Goal: Information Seeking & Learning: Learn about a topic

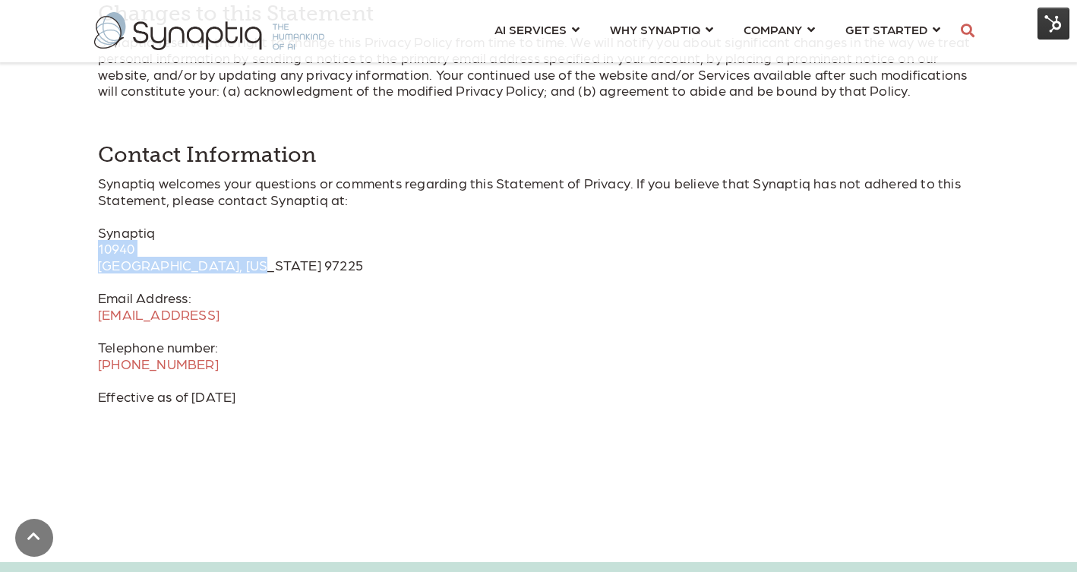
scroll to position [0, 7]
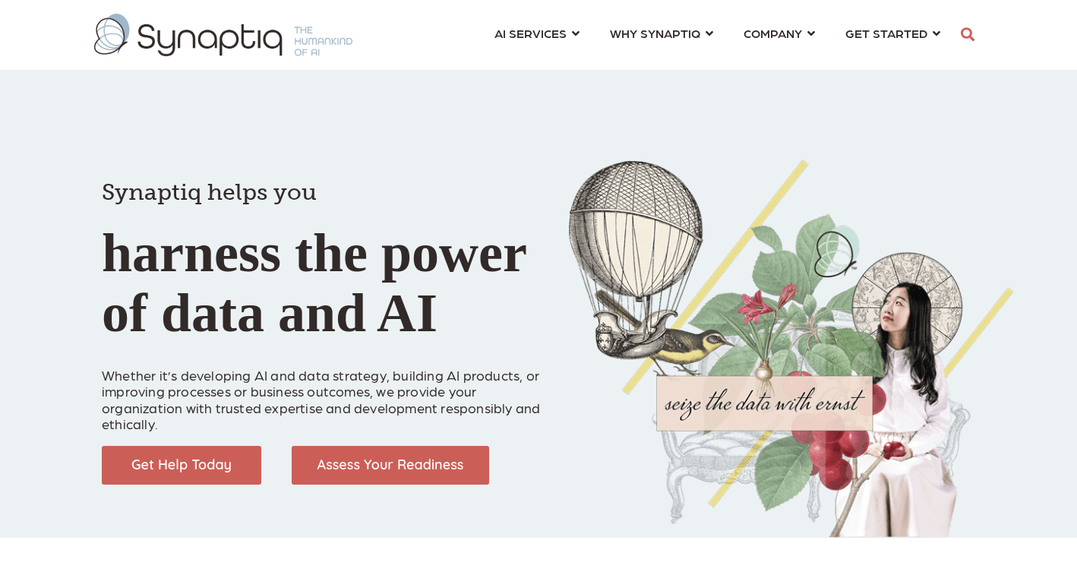
scroll to position [0, 7]
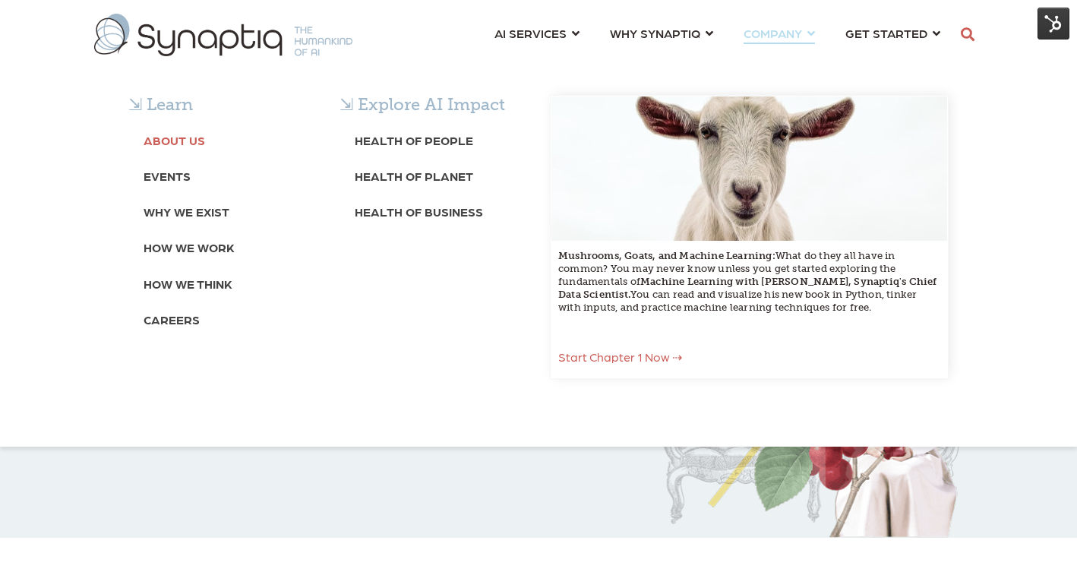
click at [178, 138] on b "About Us" at bounding box center [175, 140] width 62 height 14
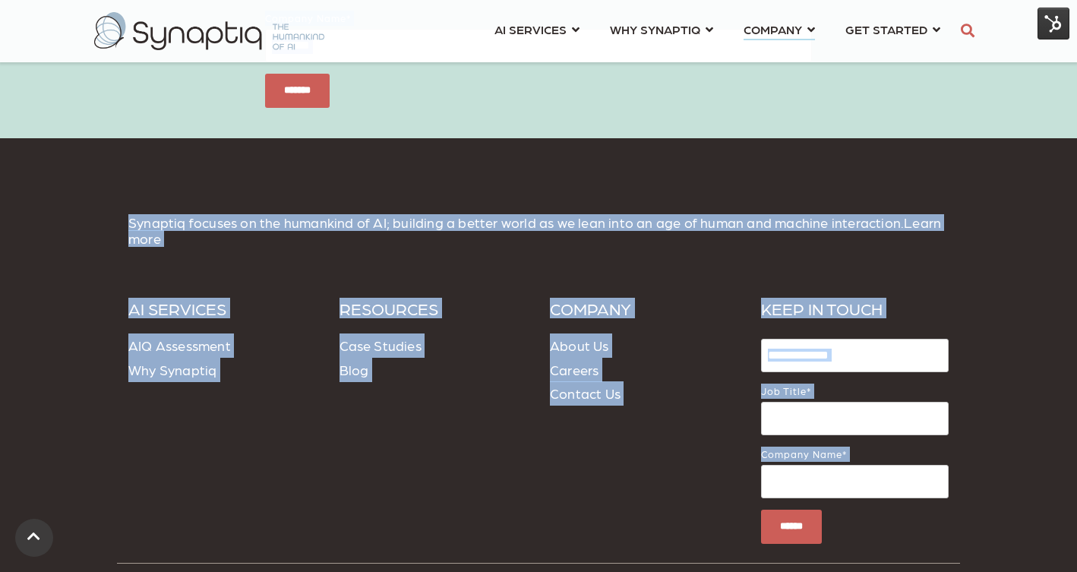
scroll to position [5960, 0]
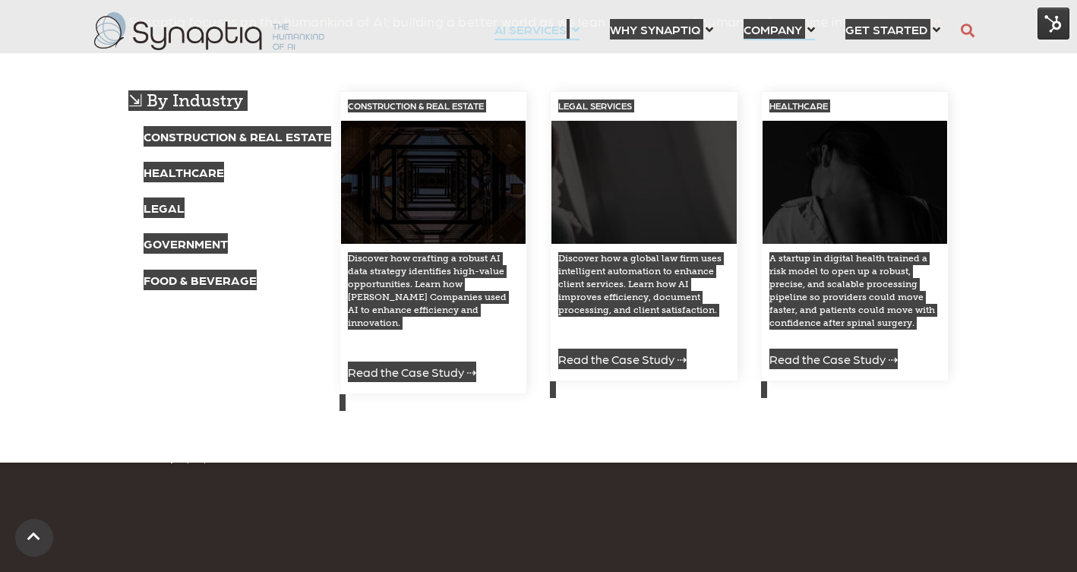
drag, startPoint x: 159, startPoint y: 248, endPoint x: 557, endPoint y: 35, distance: 451.7
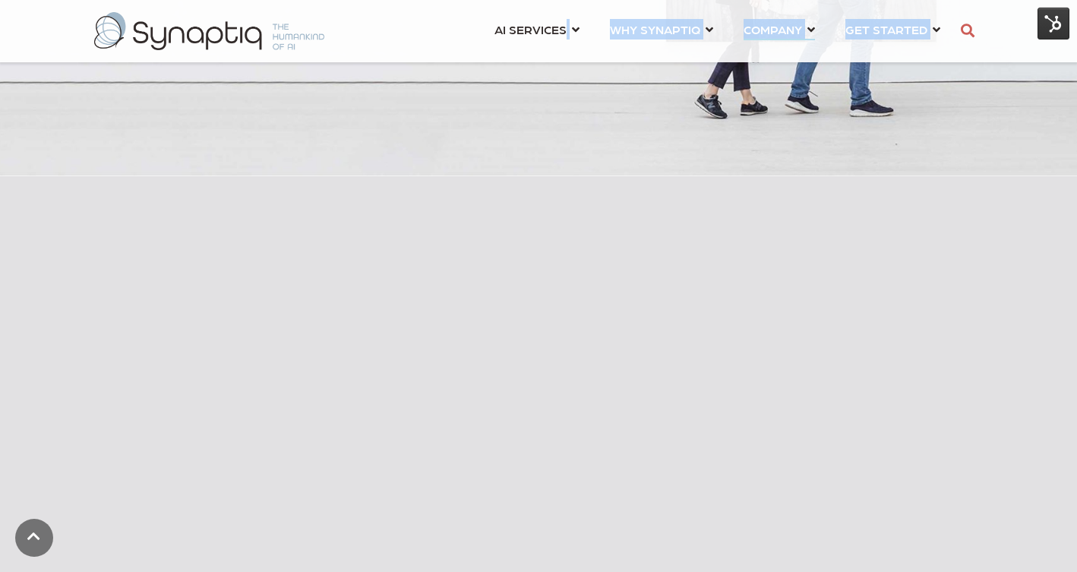
scroll to position [0, 0]
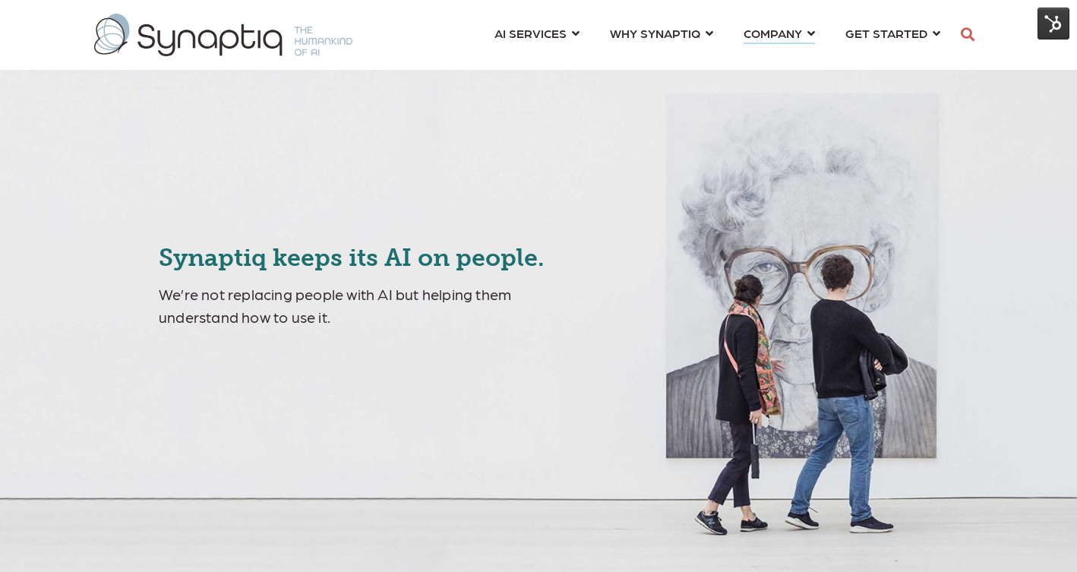
click at [350, 324] on p "We’re not replacing people with AI but helping them understand how to use it." at bounding box center [376, 306] width 435 height 46
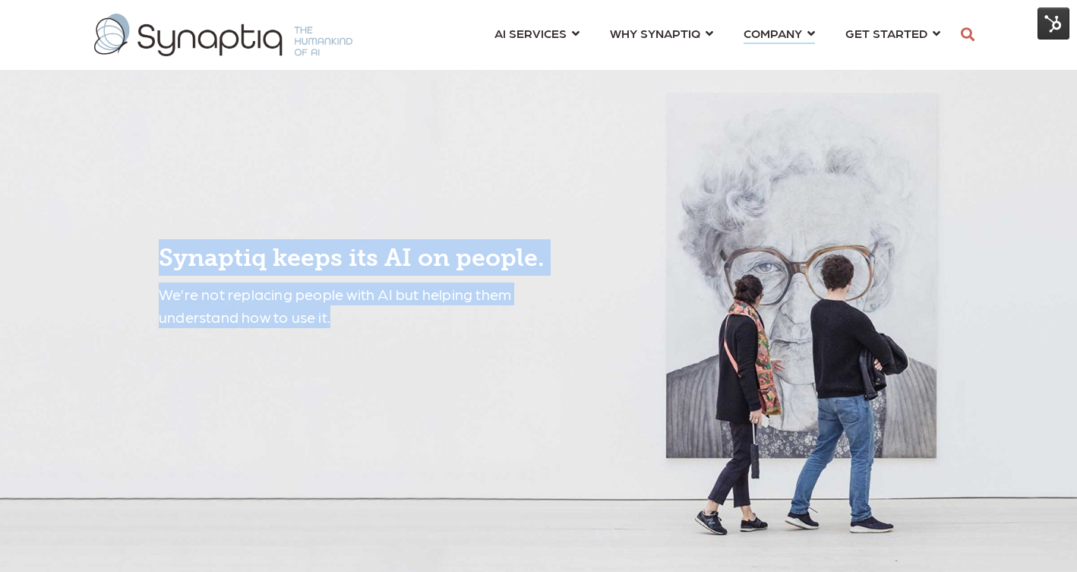
drag, startPoint x: 336, startPoint y: 321, endPoint x: 162, endPoint y: 258, distance: 184.8
click at [162, 258] on span "Synaptiq keeps its AI on people. We’re not replacing people with AI but helping…" at bounding box center [376, 283] width 435 height 89
copy span "Synaptiq keeps its AI on people. We’re not replacing people with AI but helping…"
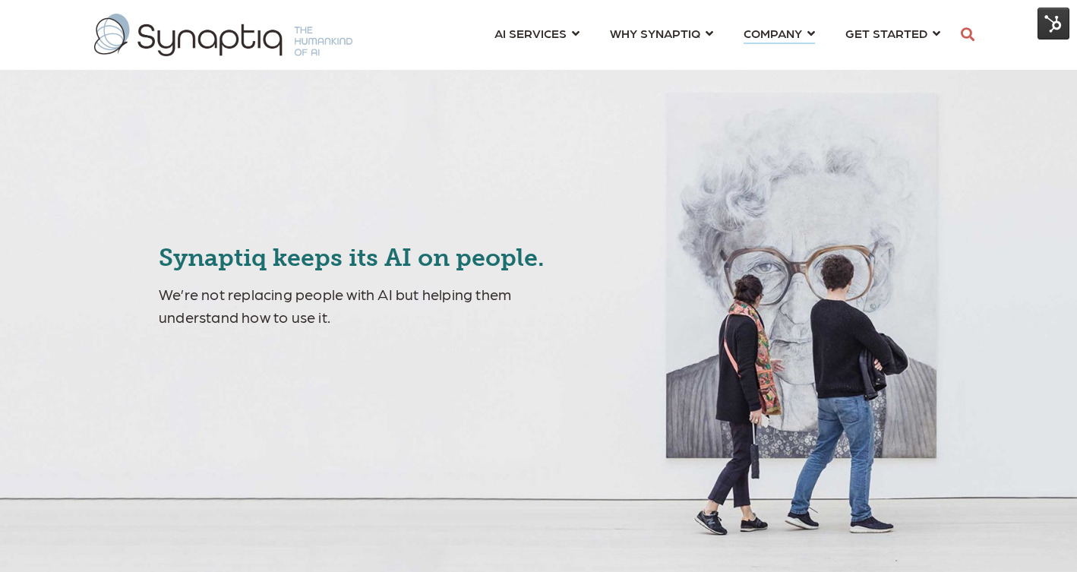
click at [239, 222] on div "Synaptiq keeps its AI on people. We’re not replacing people with AI but helping…" at bounding box center [538, 296] width 1077 height 593
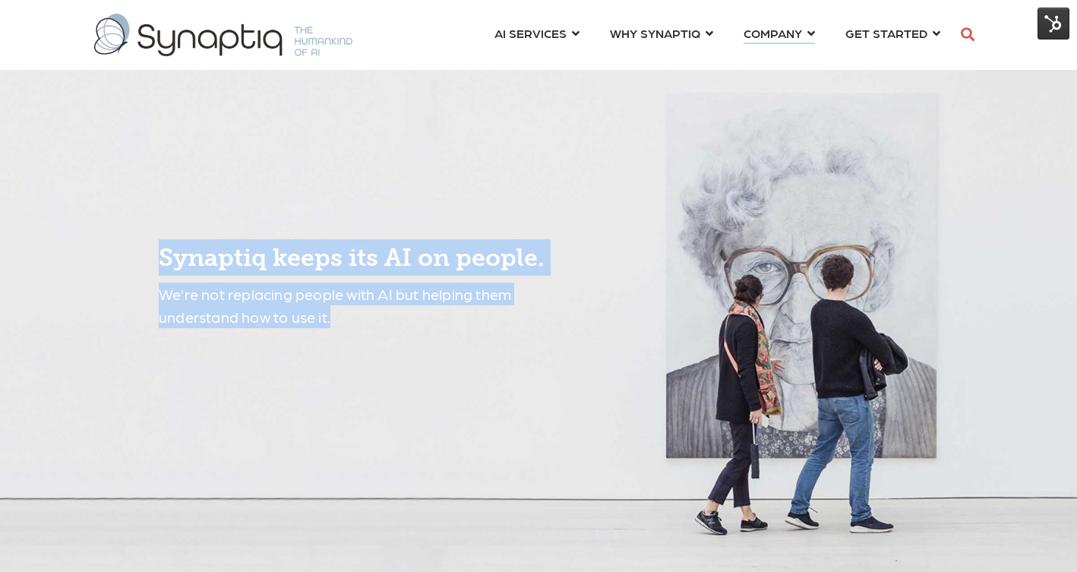
drag, startPoint x: 163, startPoint y: 251, endPoint x: 347, endPoint y: 320, distance: 196.2
click at [347, 320] on span "Synaptiq keeps its AI on people. We’re not replacing people with AI but helping…" at bounding box center [376, 283] width 435 height 89
copy span "Synaptiq keeps its AI on people. We’re not replacing people with AI but helping…"
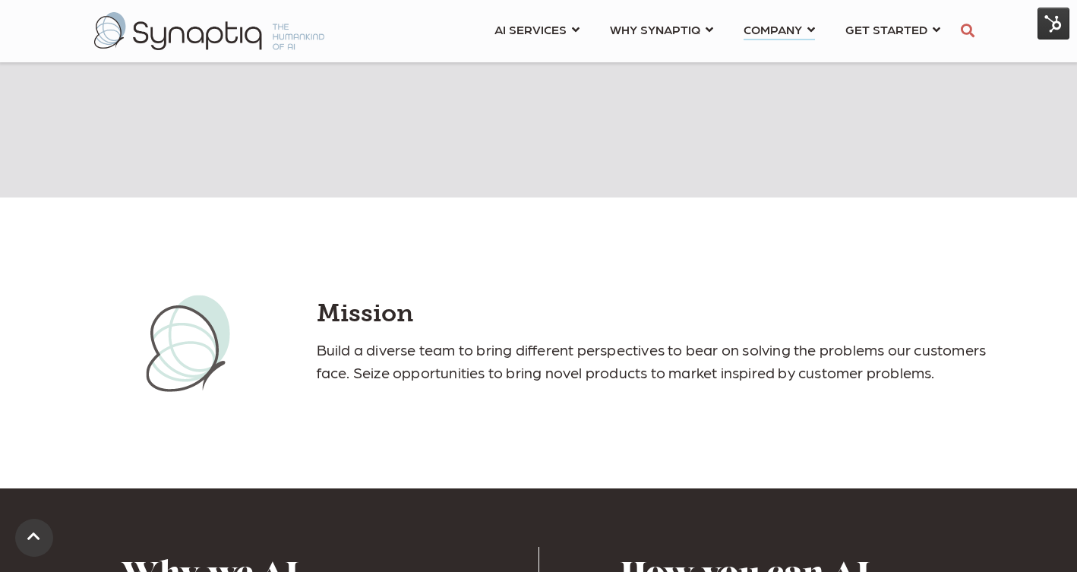
scroll to position [1041, 0]
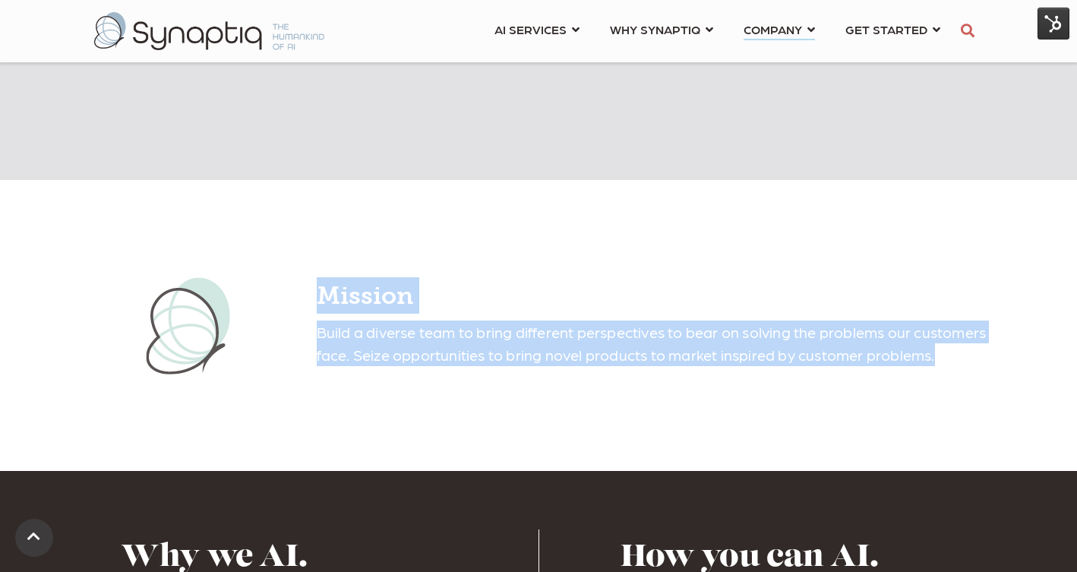
drag, startPoint x: 321, startPoint y: 296, endPoint x: 394, endPoint y: 382, distance: 112.7
click at [394, 366] on span "Mission Build a diverse team to bring different perspectives to bear on solving…" at bounding box center [656, 321] width 678 height 89
copy span "Mission Build a diverse team to bring different perspectives to bear on solving…"
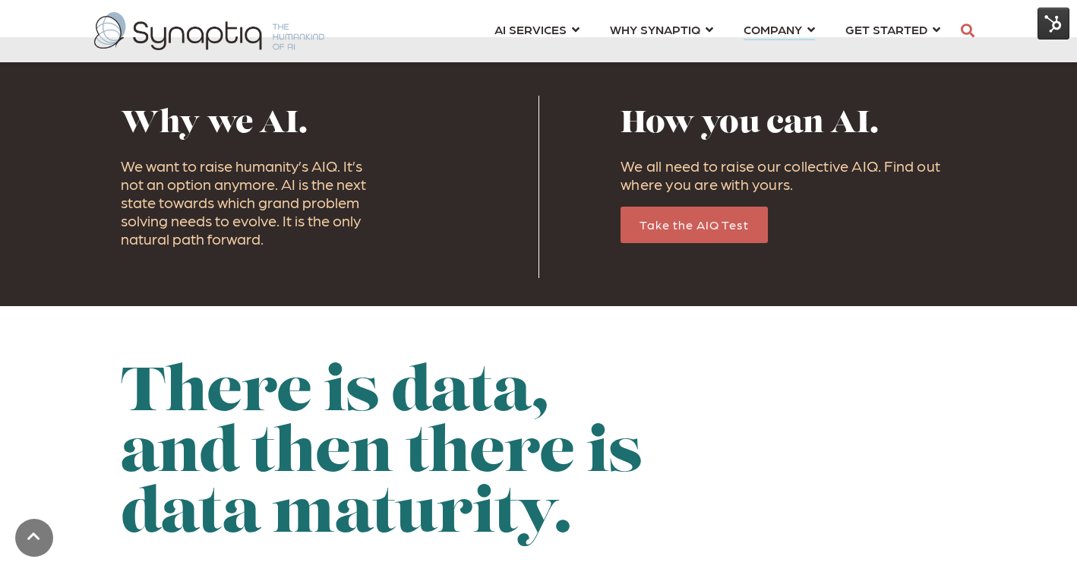
scroll to position [1478, 0]
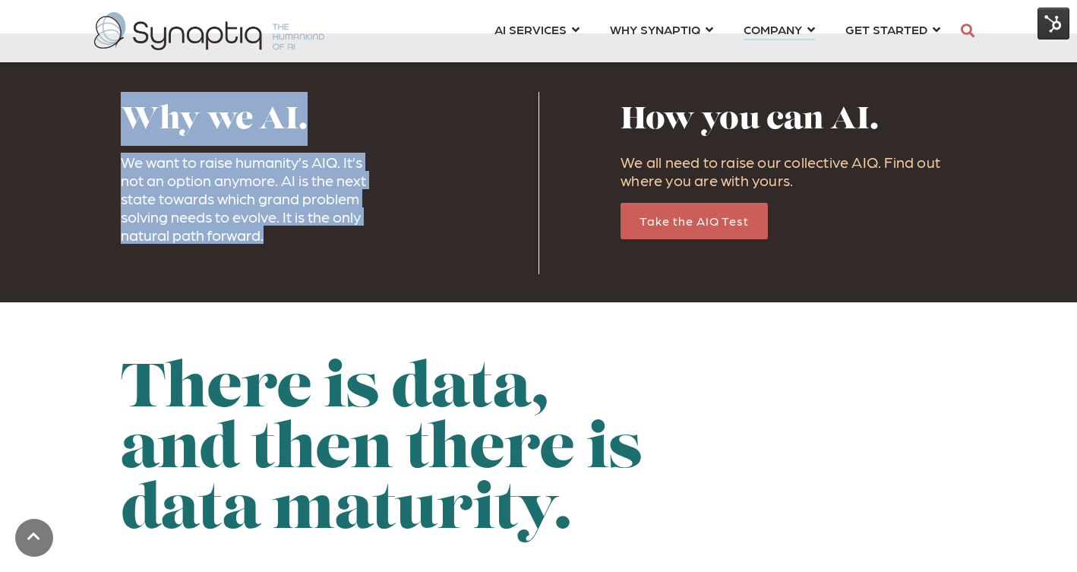
drag, startPoint x: 129, startPoint y: 140, endPoint x: 277, endPoint y: 264, distance: 193.6
click at [277, 251] on div "Why we AI. We want to raise humanity’s AIQ. It’s not an option anymore. AI is t…" at bounding box center [253, 171] width 264 height 159
copy div "Why we AI. We want to raise humanity’s AIQ. It’s not an option anymore. AI is t…"
drag, startPoint x: 625, startPoint y: 142, endPoint x: 776, endPoint y: 267, distance: 196.4
click at [776, 251] on div "How you can AI. We all need to raise our collective AIQ. Find out where you are…" at bounding box center [789, 171] width 336 height 159
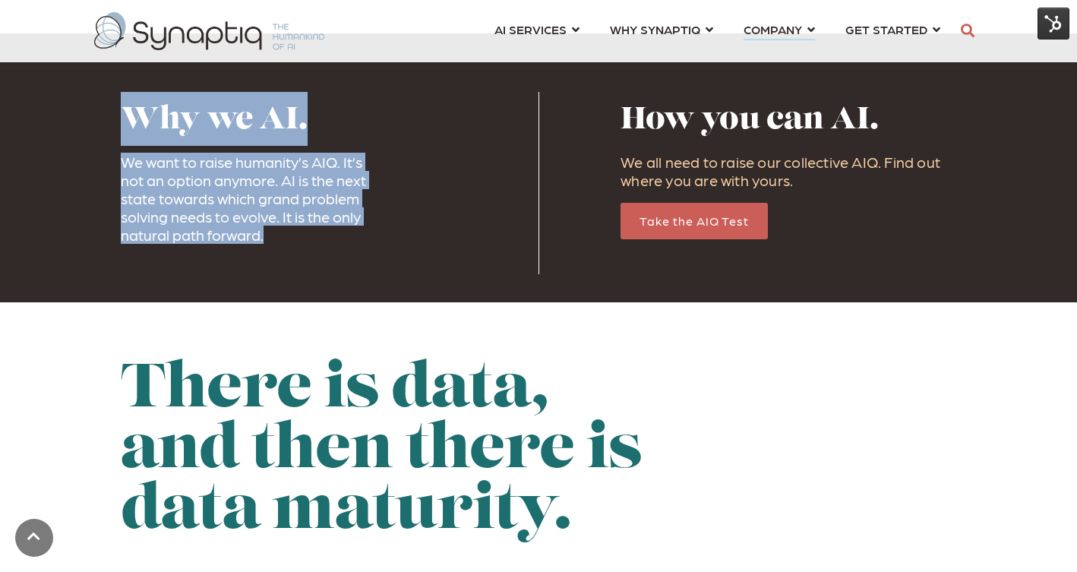
copy div "How you can AI. We all need to raise our collective AIQ. Find out where you are…"
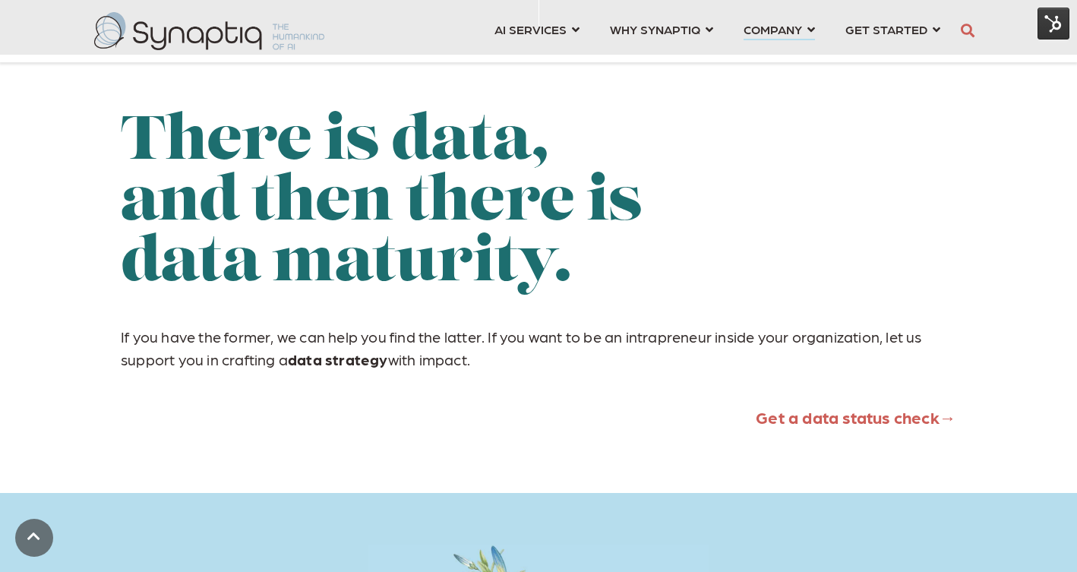
scroll to position [1722, 0]
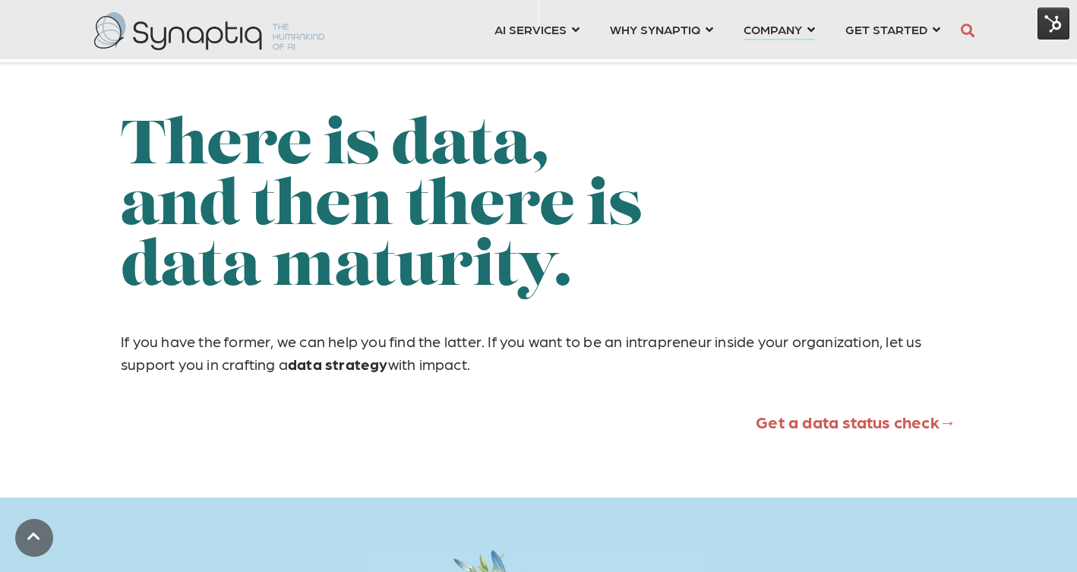
drag, startPoint x: 131, startPoint y: 158, endPoint x: 961, endPoint y: 451, distance: 879.7
click at [961, 451] on div "There is data, and then there is data maturity. If you have the former, we can …" at bounding box center [538, 278] width 1077 height 438
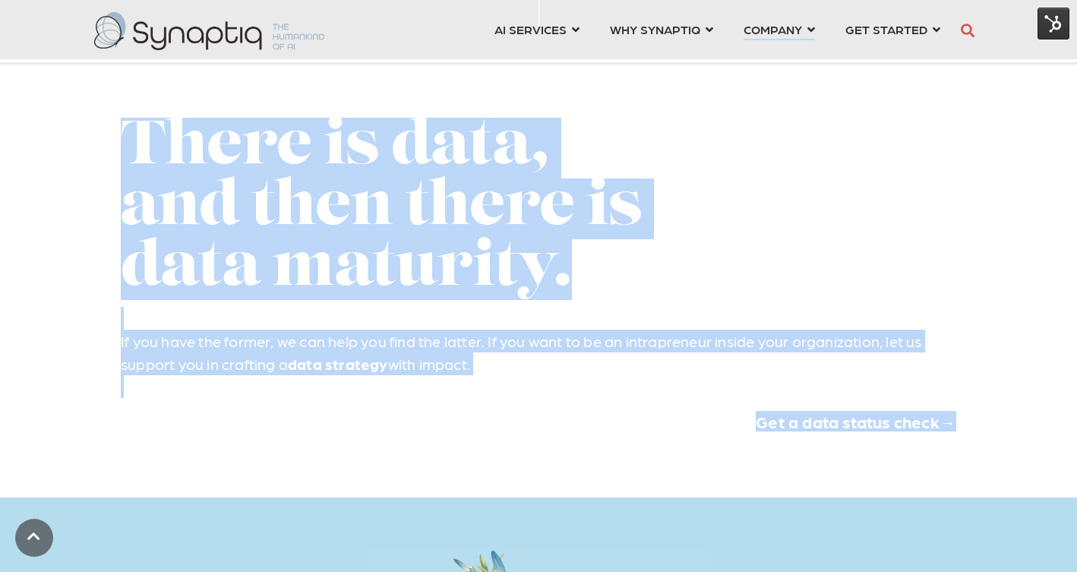
drag, startPoint x: 123, startPoint y: 163, endPoint x: 912, endPoint y: 460, distance: 843.4
click at [912, 445] on div "There is data, and then there is data maturity. If you have the former, we can …" at bounding box center [539, 281] width 836 height 327
copy div "There is data, and then there is data maturity. If you have the former, we can …"
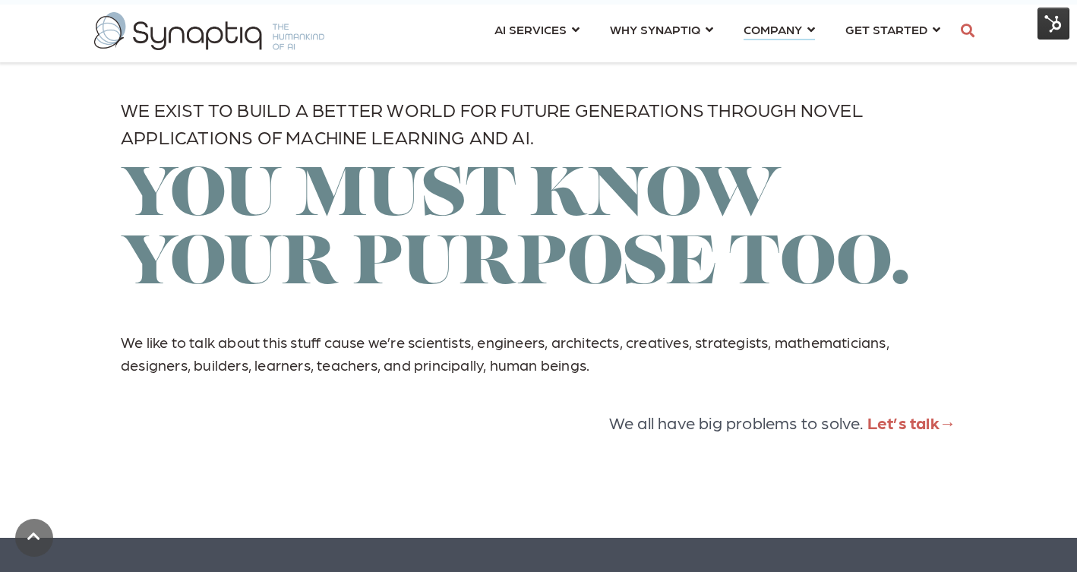
scroll to position [2658, 0]
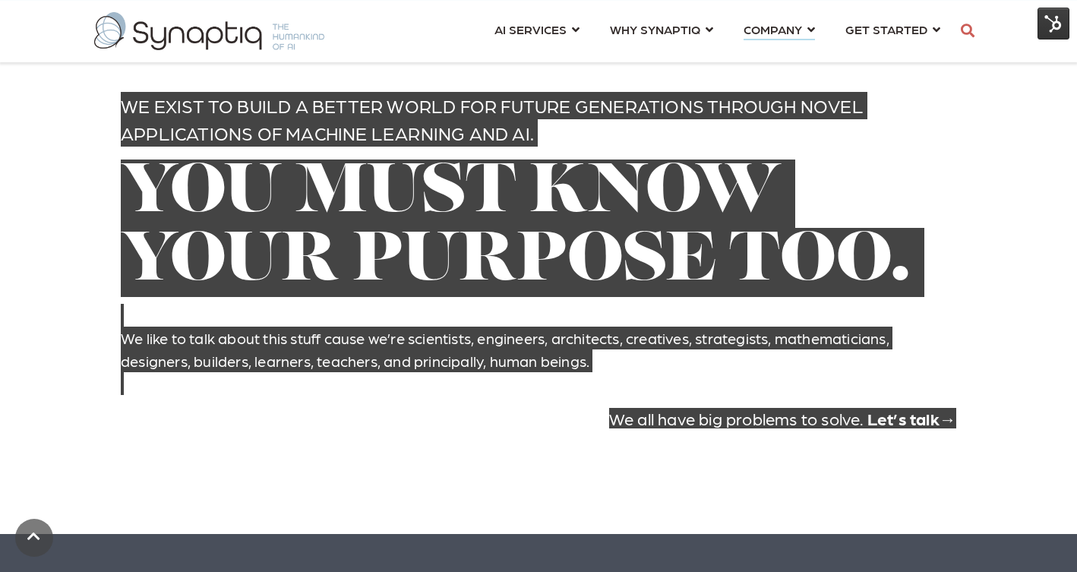
drag, startPoint x: 125, startPoint y: 128, endPoint x: 955, endPoint y: 462, distance: 895.2
click at [955, 442] on div "We exist to build a better world for future generations through novel applicati…" at bounding box center [539, 267] width 836 height 350
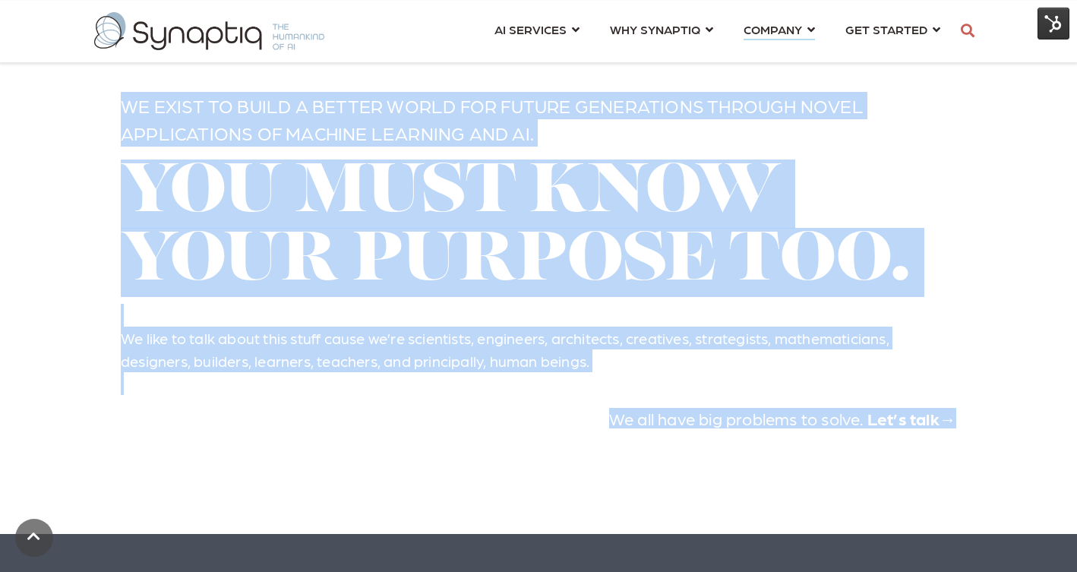
copy div "We exist to build a better world for future generations through novel applicati…"
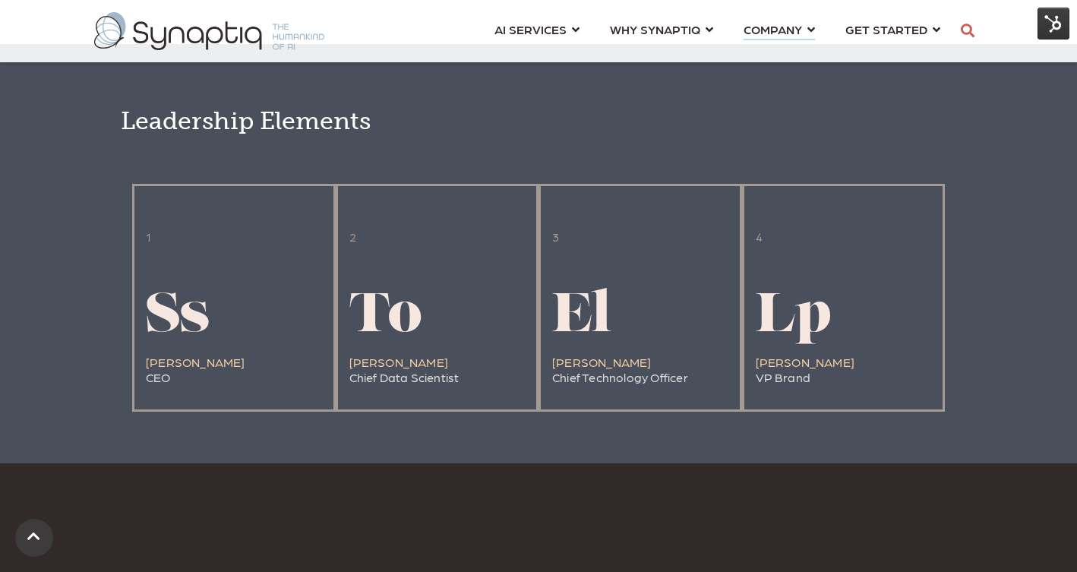
scroll to position [3170, 0]
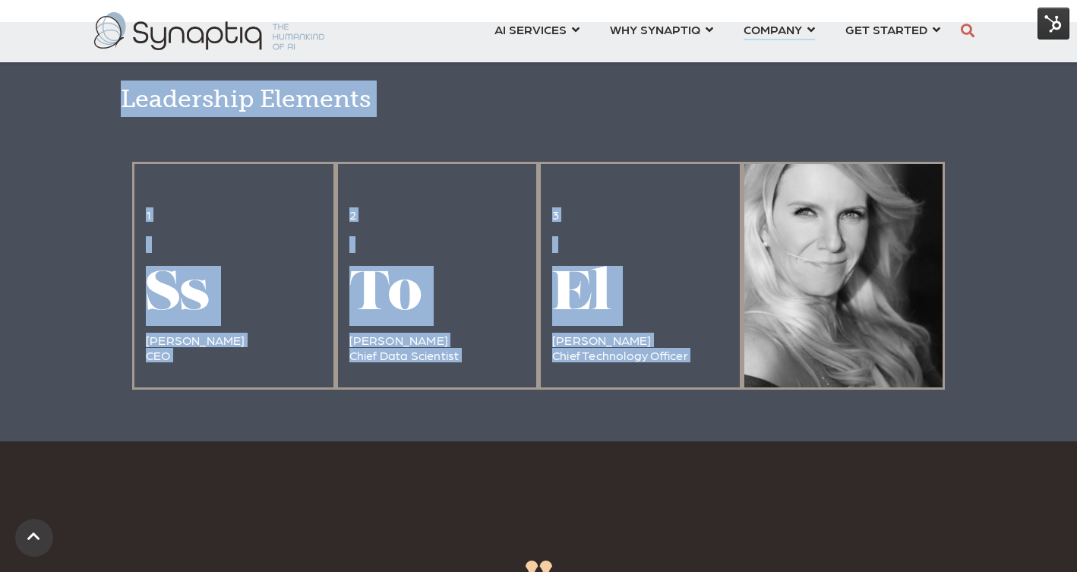
drag, startPoint x: 122, startPoint y: 123, endPoint x: 767, endPoint y: 375, distance: 691.9
click at [767, 375] on div "Leadership Elements 1 Ss [PERSON_NAME] CEO 2 To [PERSON_NAME] Chief Data Scient…" at bounding box center [539, 235] width 836 height 309
copy div "Leadership Elements 1 Ss [PERSON_NAME] CEO 2 To [PERSON_NAME] Chief Data Scient…"
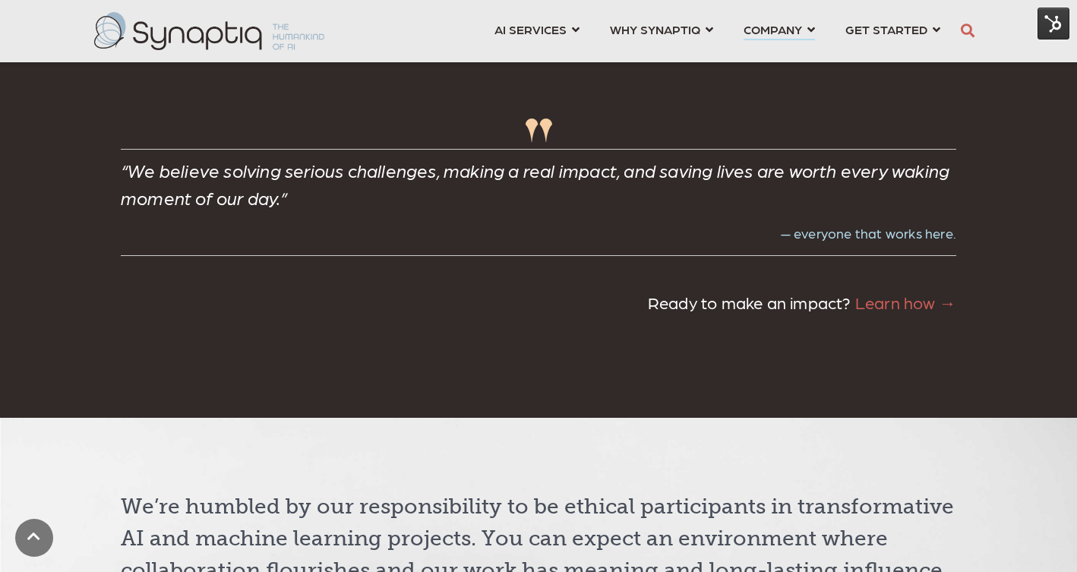
scroll to position [3609, 0]
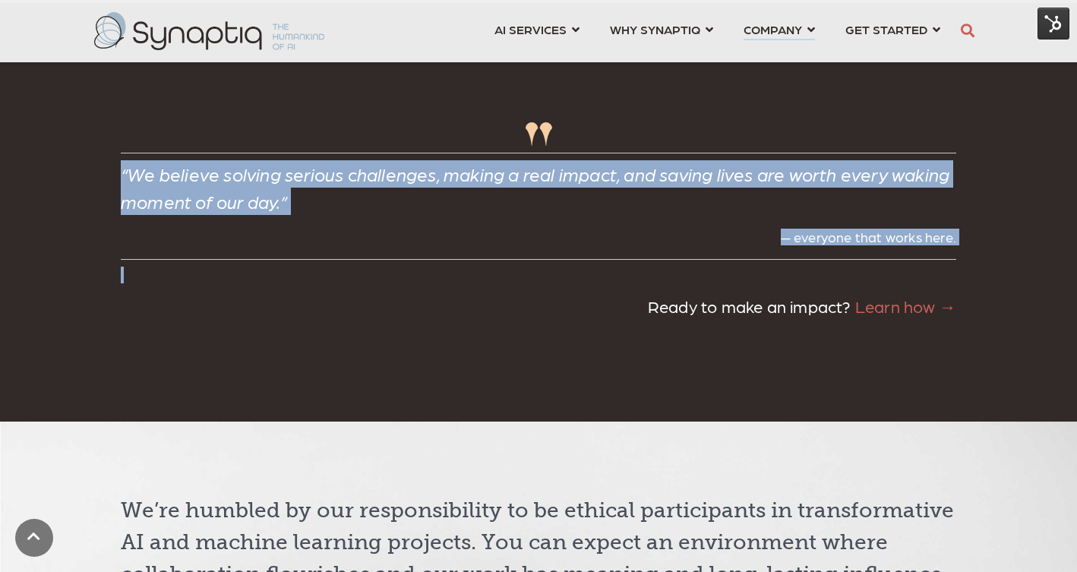
drag, startPoint x: 124, startPoint y: 197, endPoint x: 784, endPoint y: 303, distance: 668.7
click at [784, 303] on span "“We believe solving serious challenges, making a real impact, and saving lives …" at bounding box center [539, 205] width 836 height 223
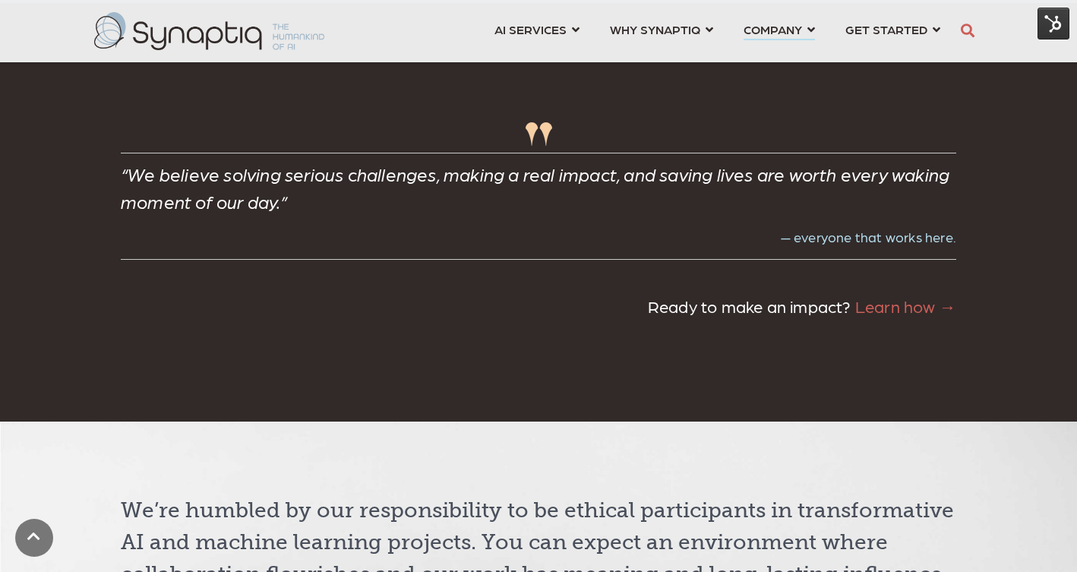
click at [963, 337] on div "“We believe solving serious challenges, making a real impact, and saving lives …" at bounding box center [538, 212] width 1077 height 419
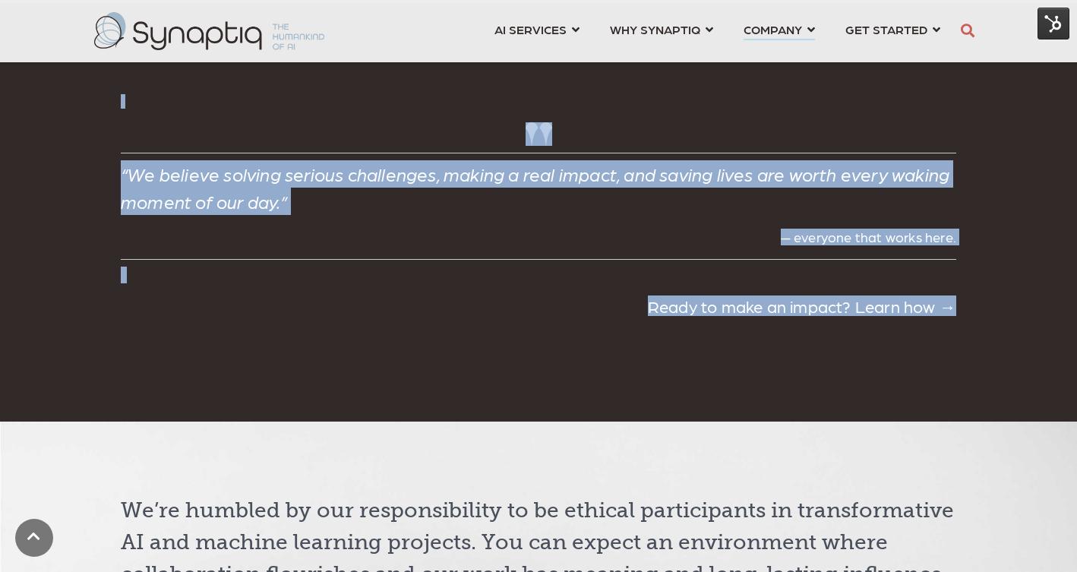
drag, startPoint x: 976, startPoint y: 339, endPoint x: 713, endPoint y: 371, distance: 264.8
click at [713, 371] on div "“We believe solving serious challenges, making a real impact, and saving lives …" at bounding box center [538, 212] width 1077 height 419
copy span "“We believe solving serious challenges, making a real impact, and saving lives …"
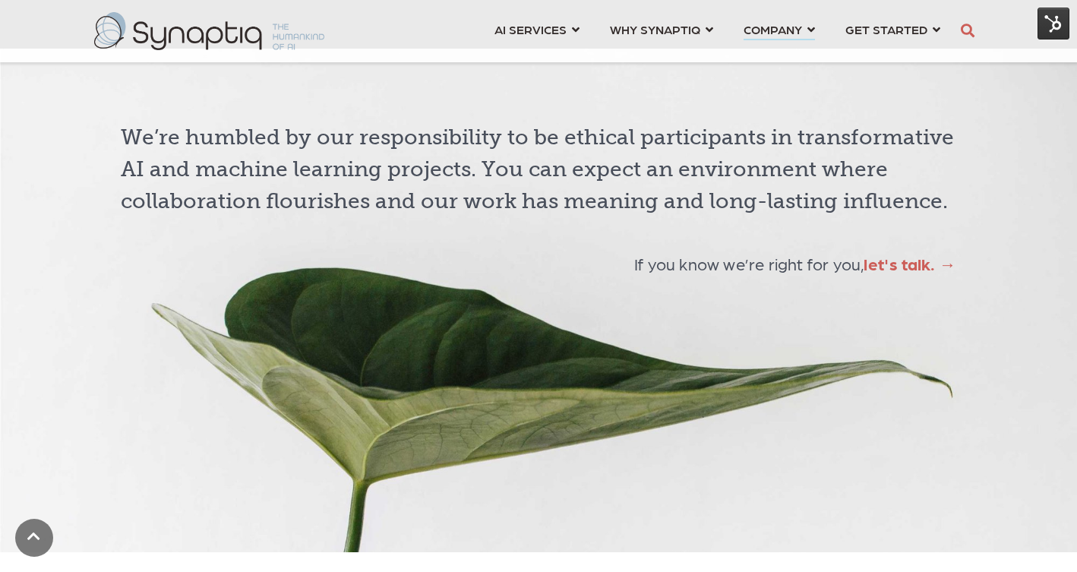
scroll to position [3990, 0]
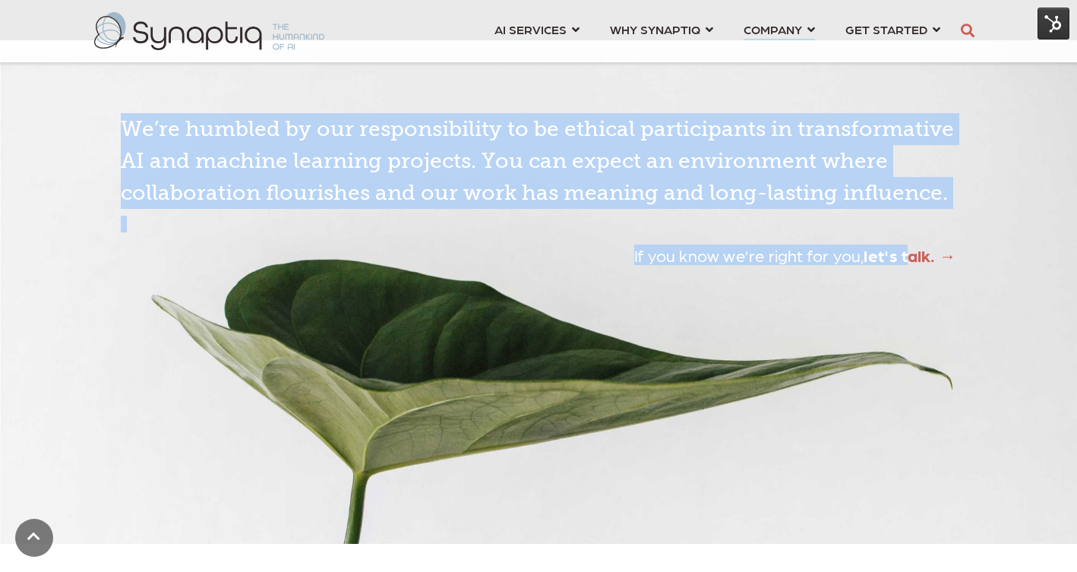
drag, startPoint x: 125, startPoint y: 146, endPoint x: 904, endPoint y: 287, distance: 791.5
click at [904, 266] on span "We’re humbled by our responsibility to be ethical participants in transformativ…" at bounding box center [539, 189] width 836 height 153
click at [968, 286] on div "We’re humbled by our responsibility to be ethical participants in transformativ…" at bounding box center [538, 292] width 1077 height 504
copy span "We’re humbled by our responsibility to be ethical participants in transformativ…"
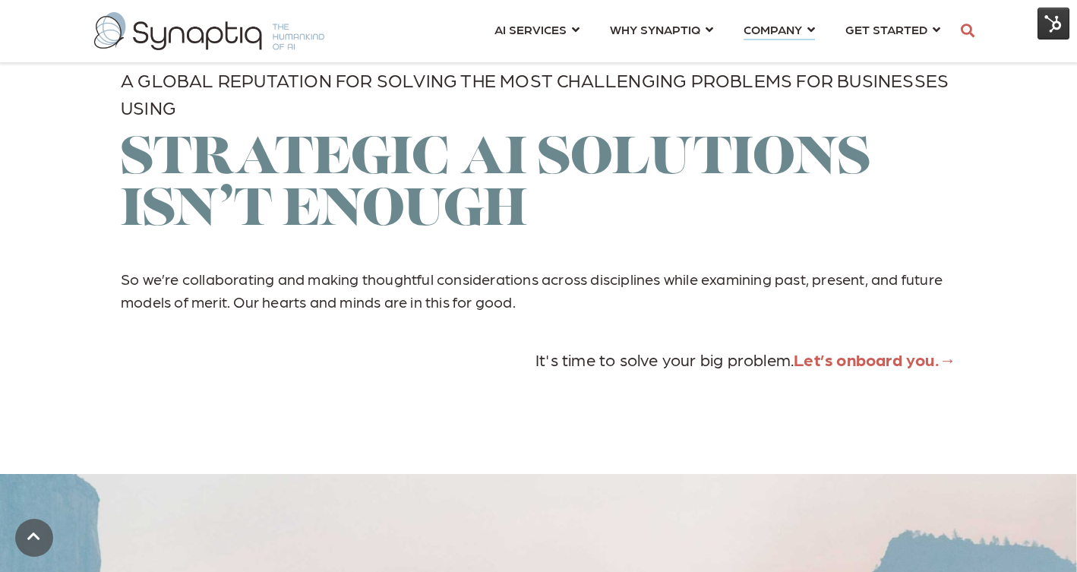
scroll to position [4549, 0]
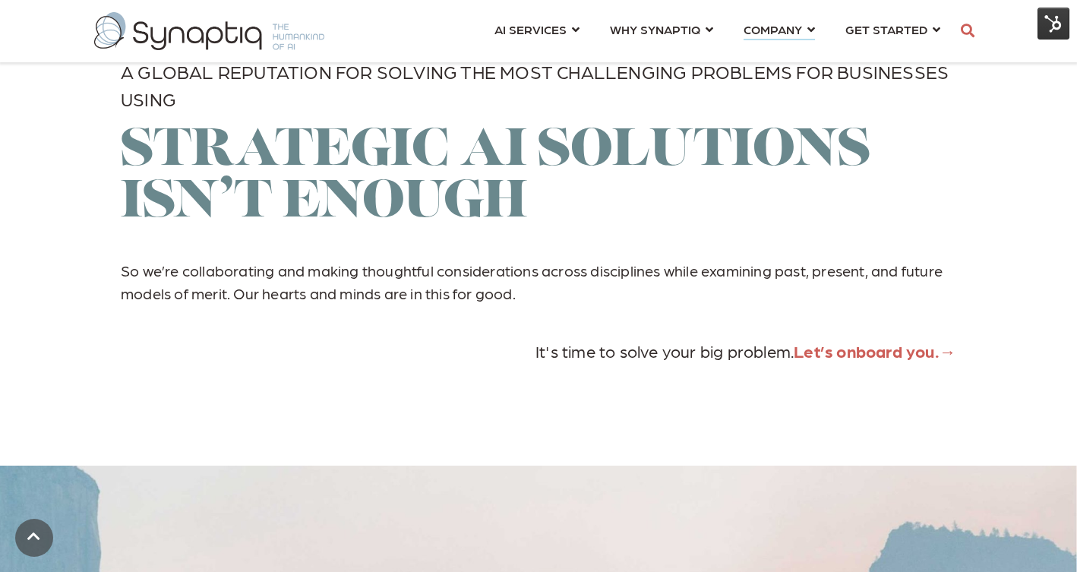
drag, startPoint x: 122, startPoint y: 97, endPoint x: 928, endPoint y: 399, distance: 861.4
click at [928, 399] on div "A global reputation for solving the most challenging problems for businesses us…" at bounding box center [538, 225] width 1077 height 481
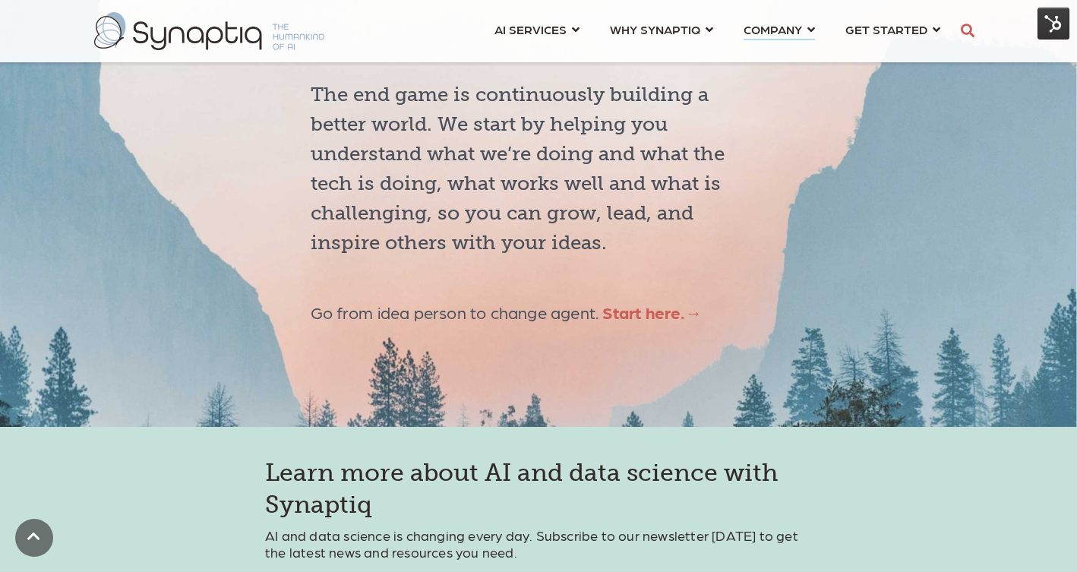
scroll to position [5057, 0]
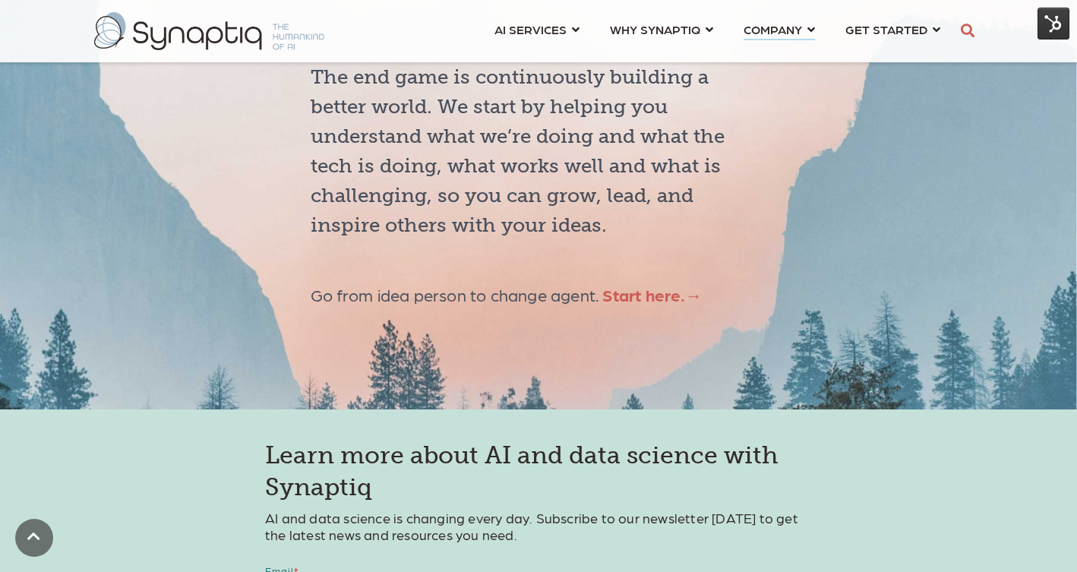
drag, startPoint x: 310, startPoint y: 95, endPoint x: 719, endPoint y: 356, distance: 485.8
click at [719, 356] on div "The end game is continuously building a better world. We start by helping you u…" at bounding box center [538, 183] width 1077 height 451
